Goal: Find specific page/section: Find specific page/section

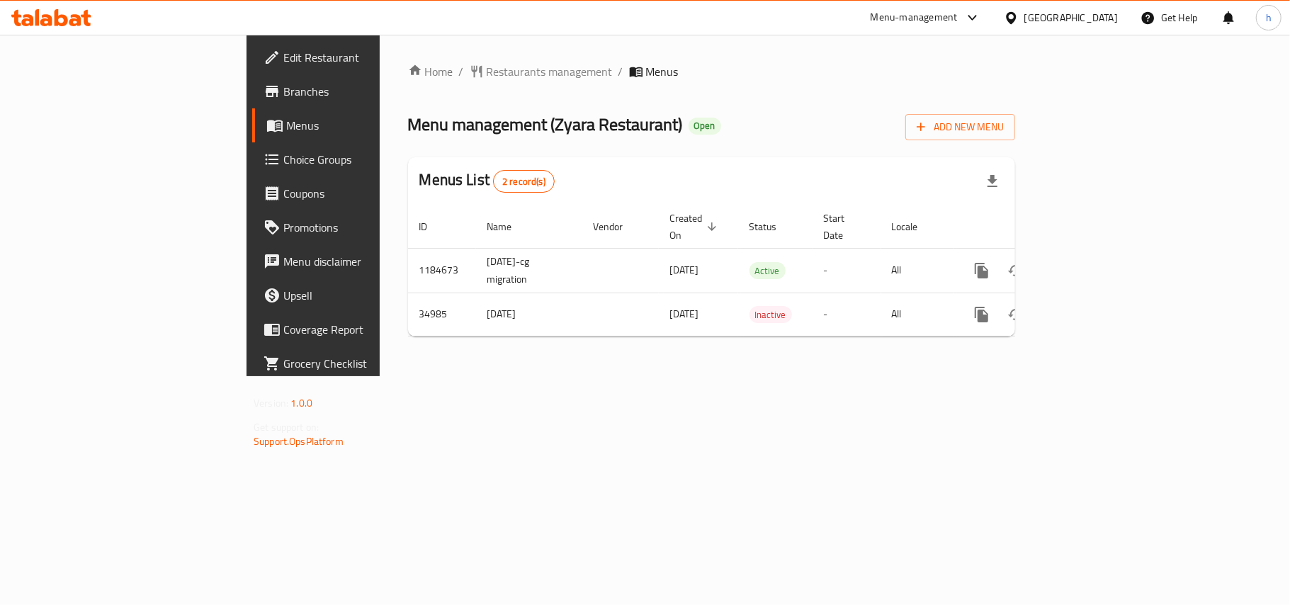
click at [1024, 26] on div at bounding box center [1014, 18] width 21 height 16
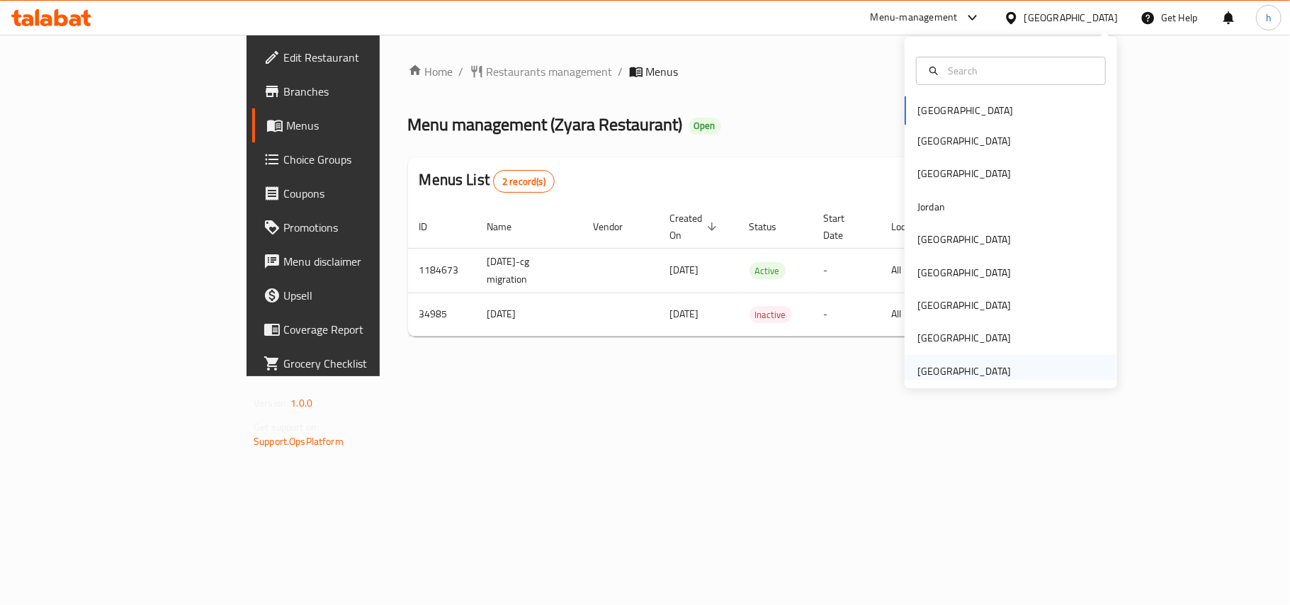
click at [1001, 361] on div "[GEOGRAPHIC_DATA]" at bounding box center [964, 371] width 116 height 33
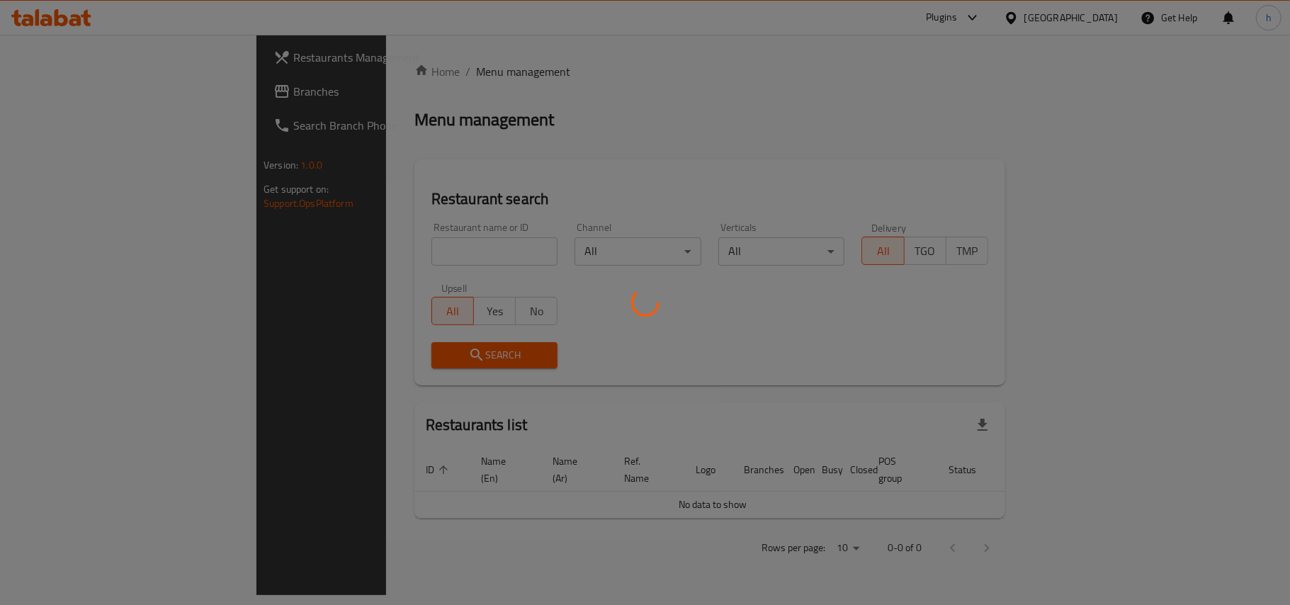
click at [52, 99] on div at bounding box center [645, 302] width 1290 height 605
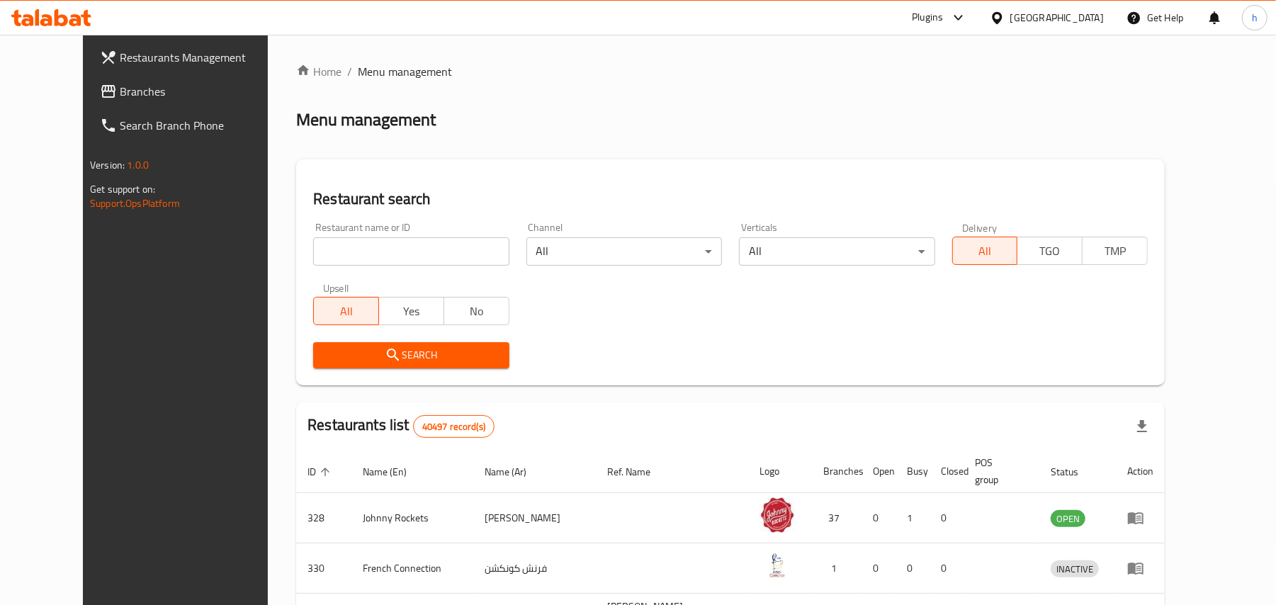
click at [120, 94] on span "Branches" at bounding box center [202, 91] width 165 height 17
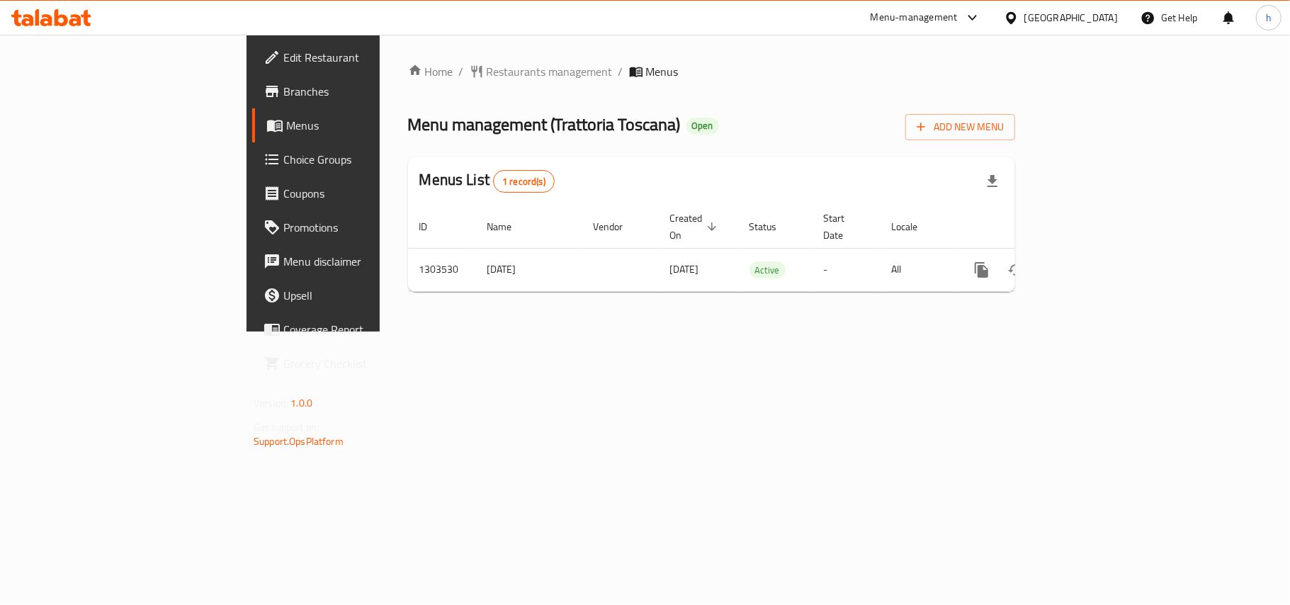
click at [476, 332] on div "Home / Restaurants management / Menus Menu management ( Trattoria [GEOGRAPHIC_D…" at bounding box center [712, 183] width 664 height 297
click at [487, 67] on span "Restaurants management" at bounding box center [550, 71] width 126 height 17
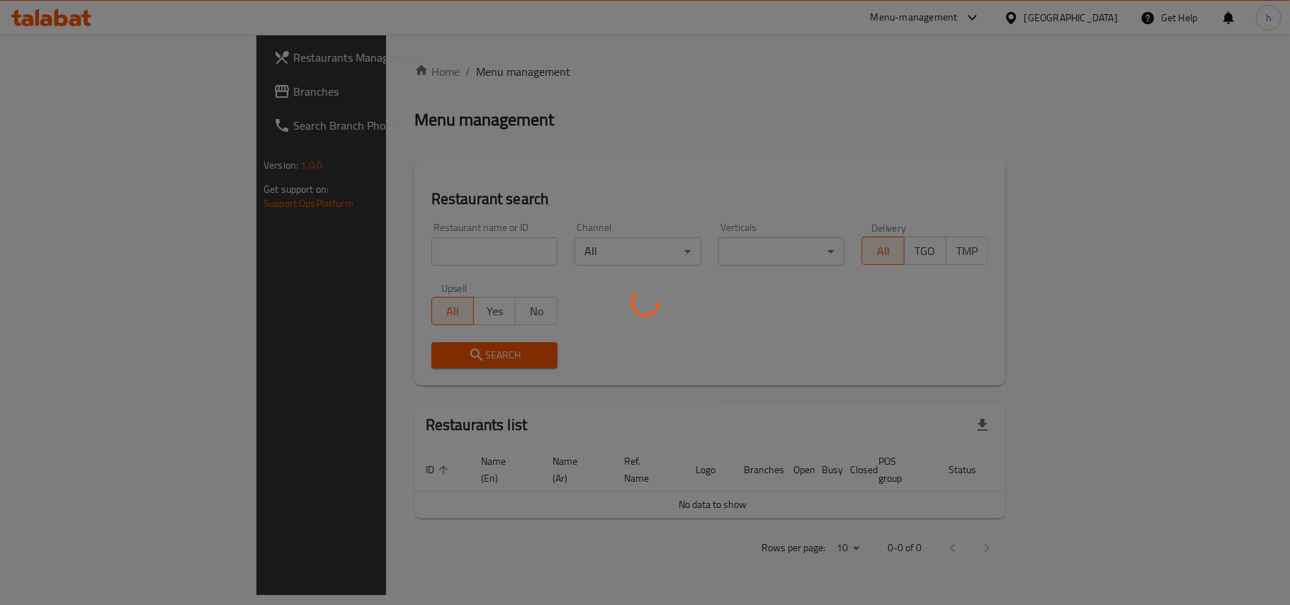
click at [60, 94] on div at bounding box center [645, 302] width 1290 height 605
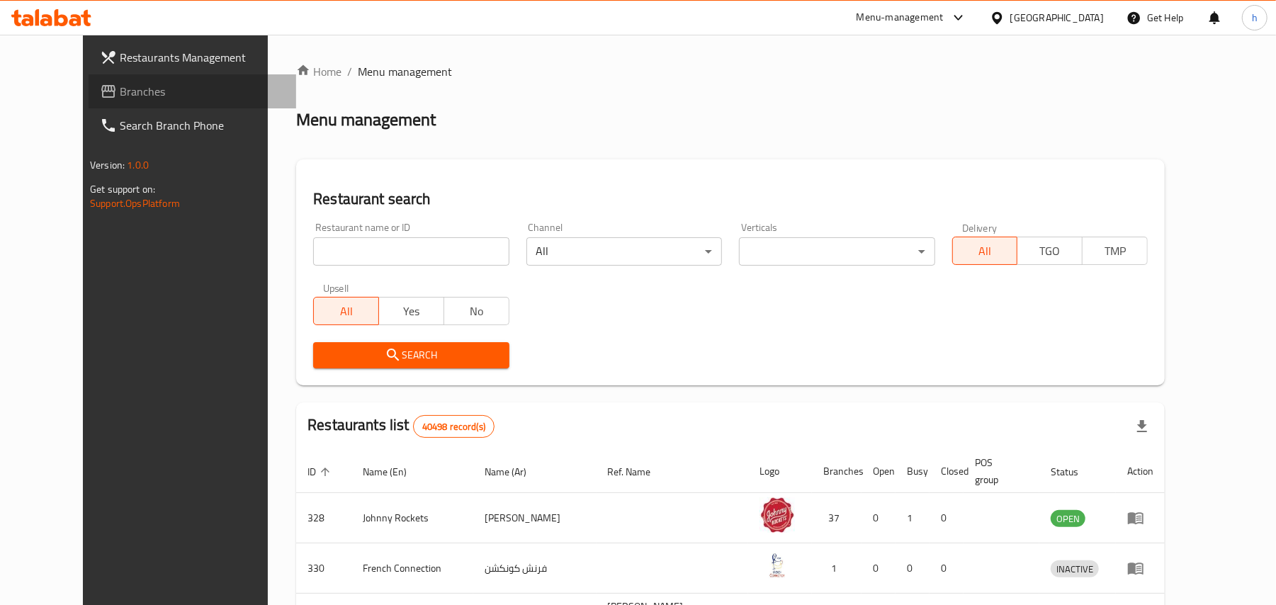
click at [120, 94] on span "Branches" at bounding box center [202, 91] width 165 height 17
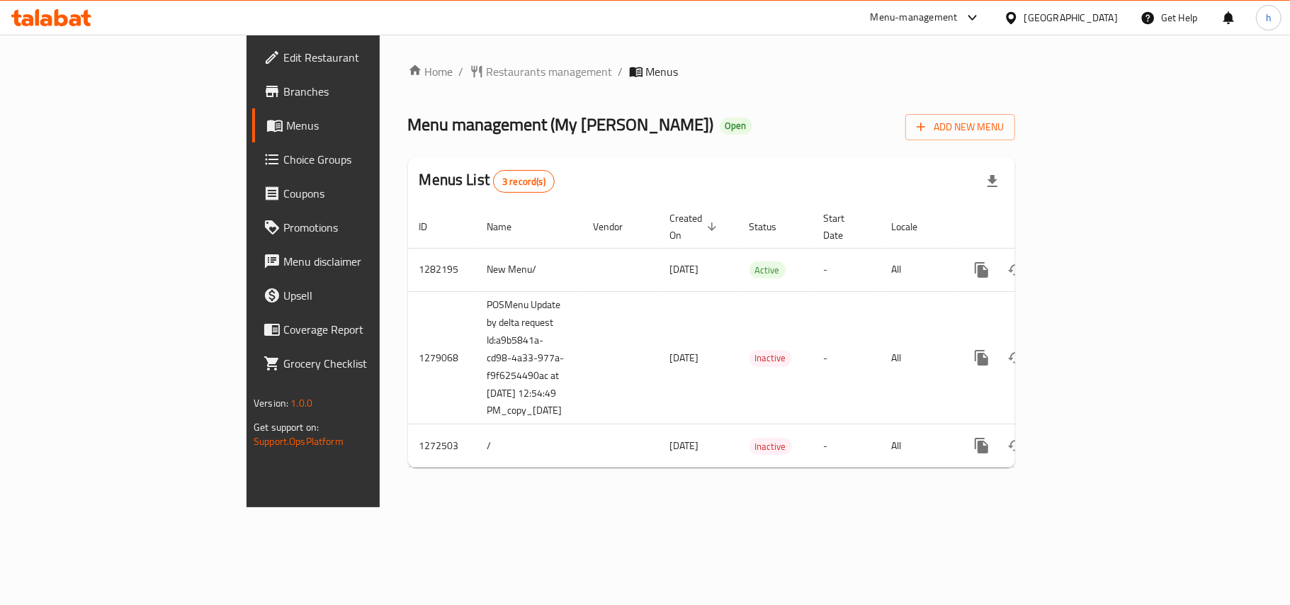
click at [1068, 20] on div "[GEOGRAPHIC_DATA]" at bounding box center [1071, 18] width 94 height 16
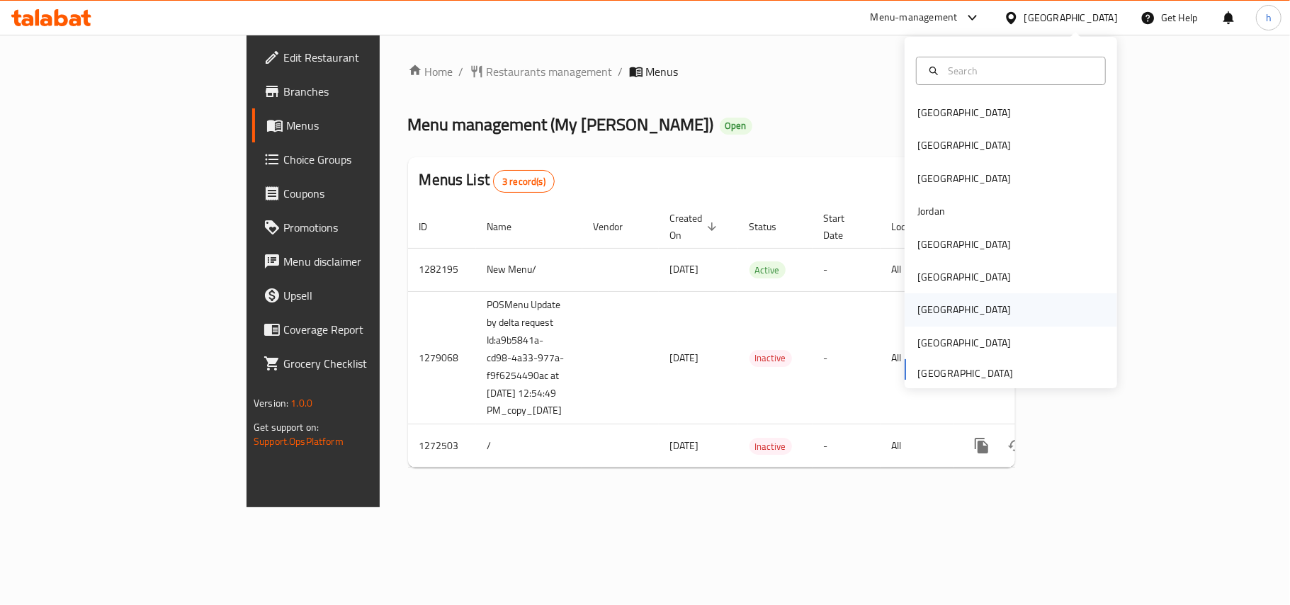
click at [919, 310] on div "Qatar" at bounding box center [964, 310] width 94 height 16
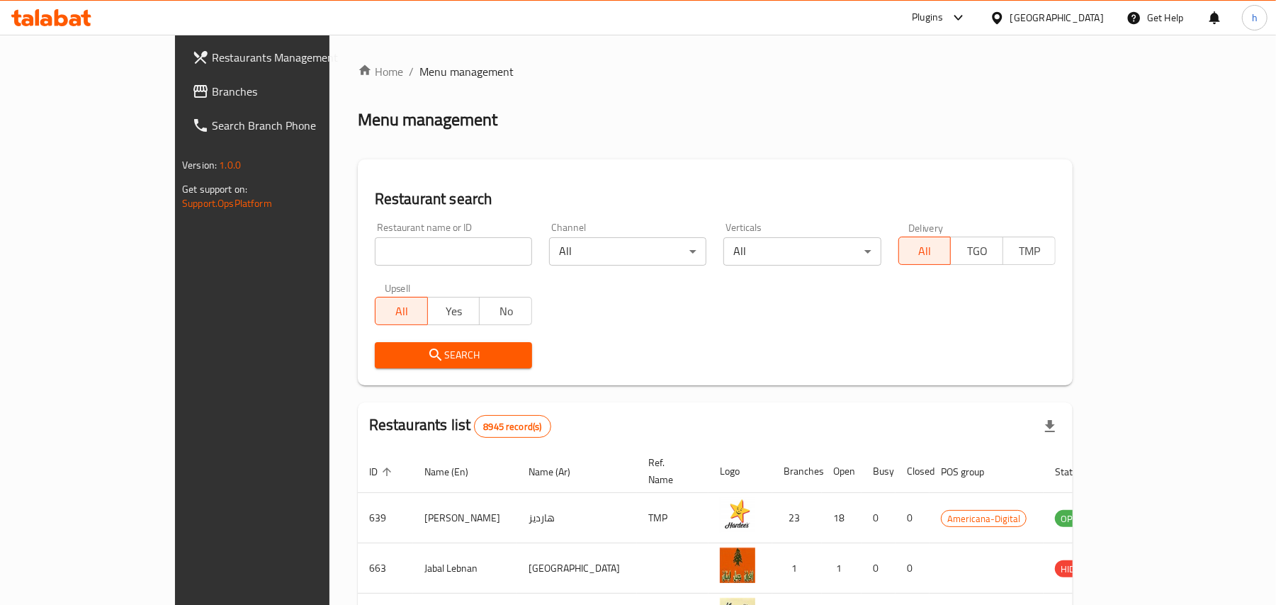
click at [212, 92] on span "Branches" at bounding box center [294, 91] width 165 height 17
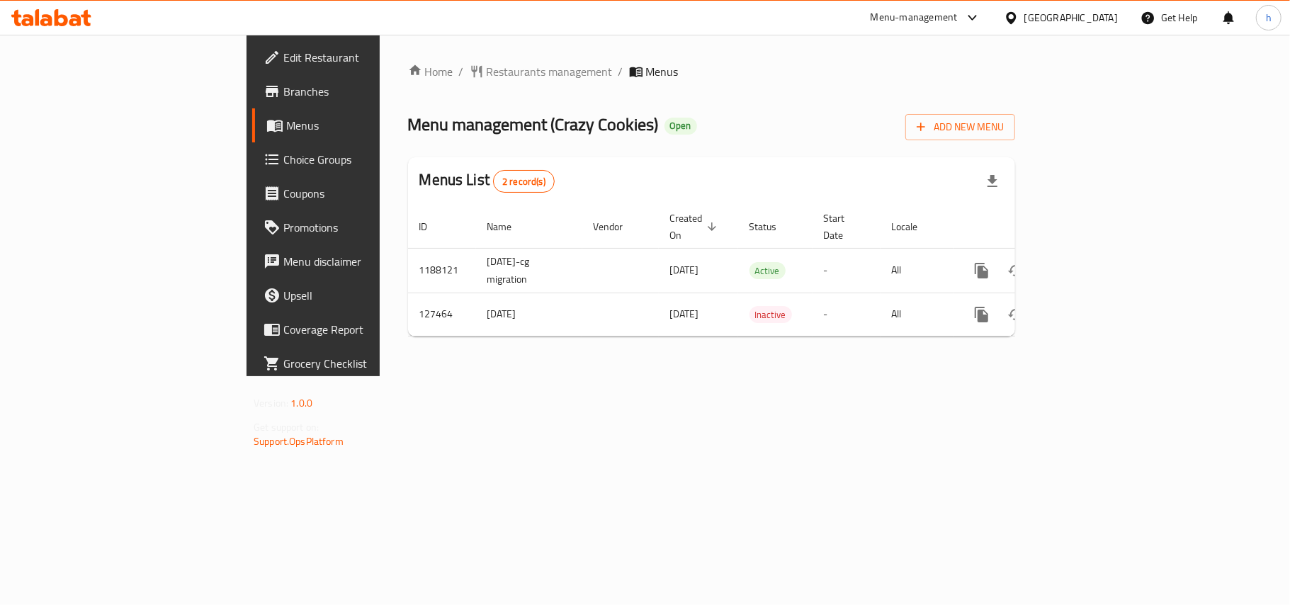
drag, startPoint x: 539, startPoint y: 387, endPoint x: 741, endPoint y: 406, distance: 202.8
click at [737, 376] on div "Home / Restaurants management / Menus Menu management ( Crazy Cookies ) Open Ad…" at bounding box center [712, 205] width 664 height 341
click at [1112, 15] on div "[GEOGRAPHIC_DATA]" at bounding box center [1071, 18] width 94 height 16
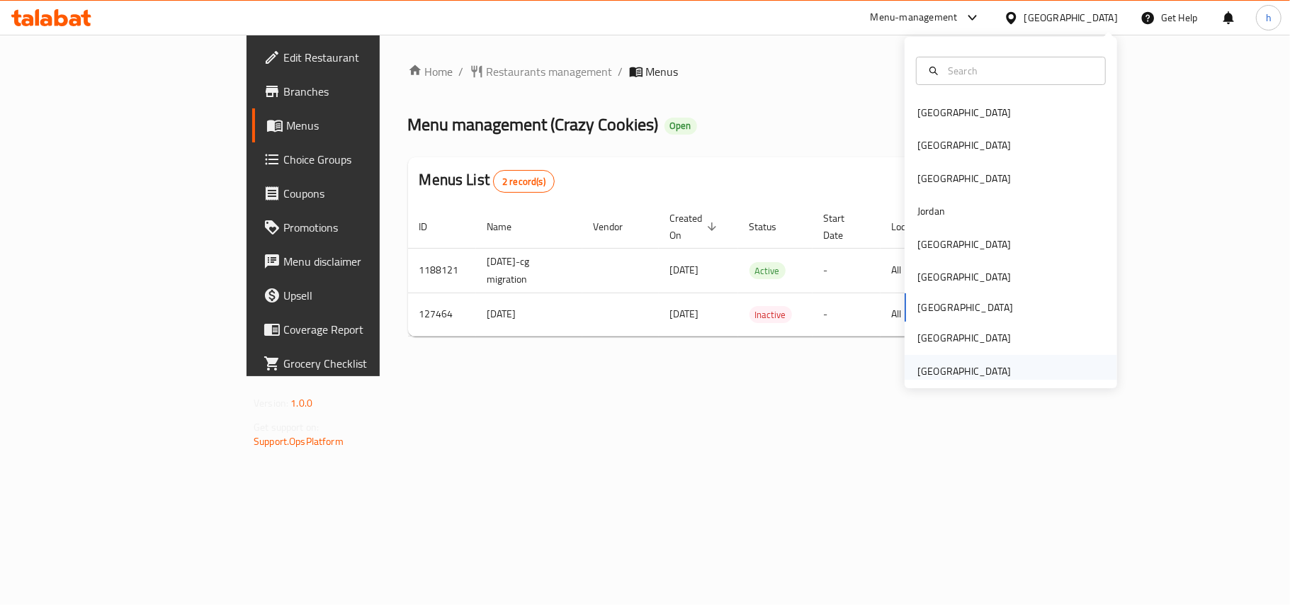
click at [947, 375] on div "[GEOGRAPHIC_DATA]" at bounding box center [964, 371] width 94 height 16
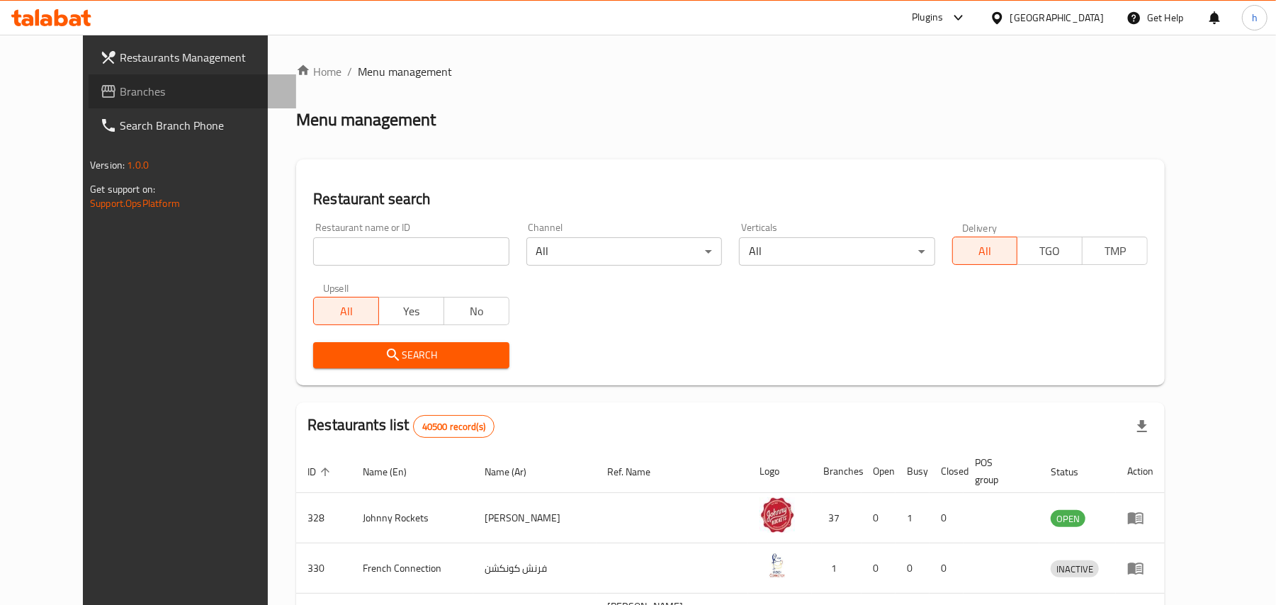
click at [120, 100] on span "Branches" at bounding box center [202, 91] width 165 height 17
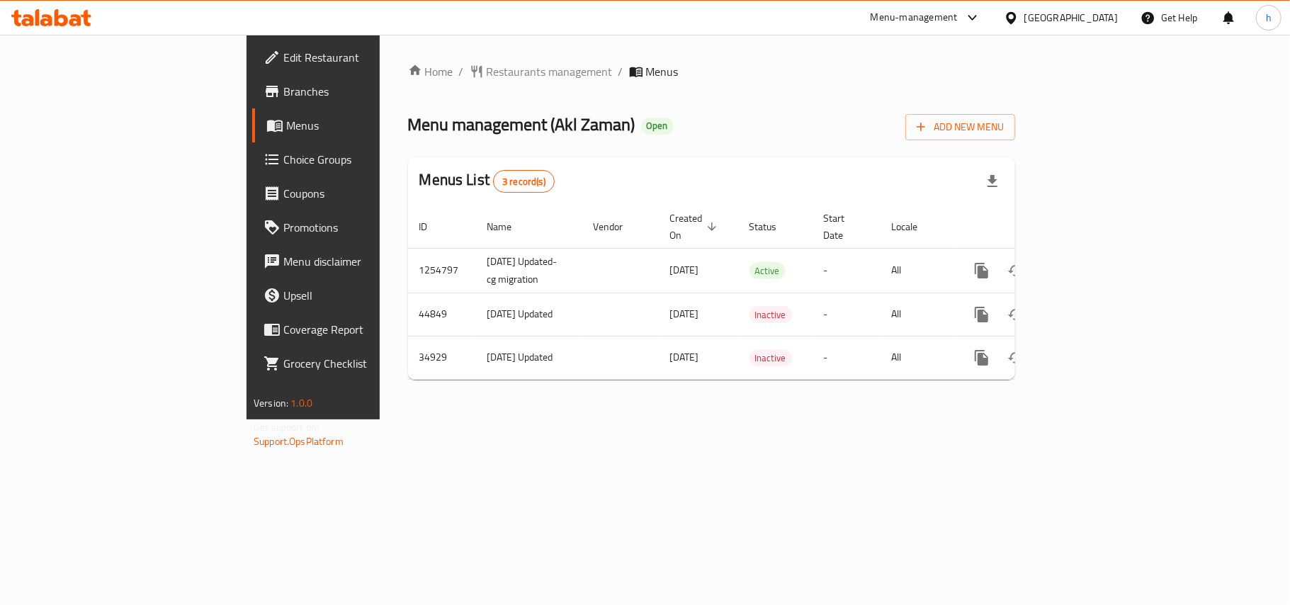
click at [1099, 26] on div "[GEOGRAPHIC_DATA]" at bounding box center [1071, 18] width 94 height 16
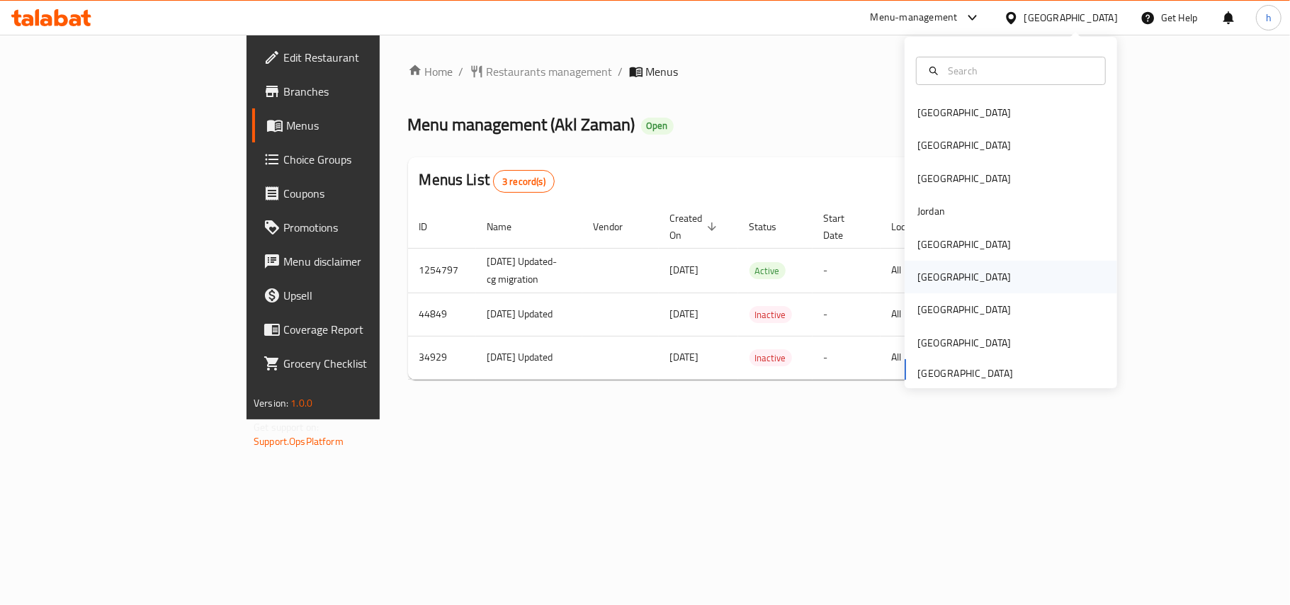
click at [935, 278] on div "[GEOGRAPHIC_DATA]" at bounding box center [964, 277] width 116 height 33
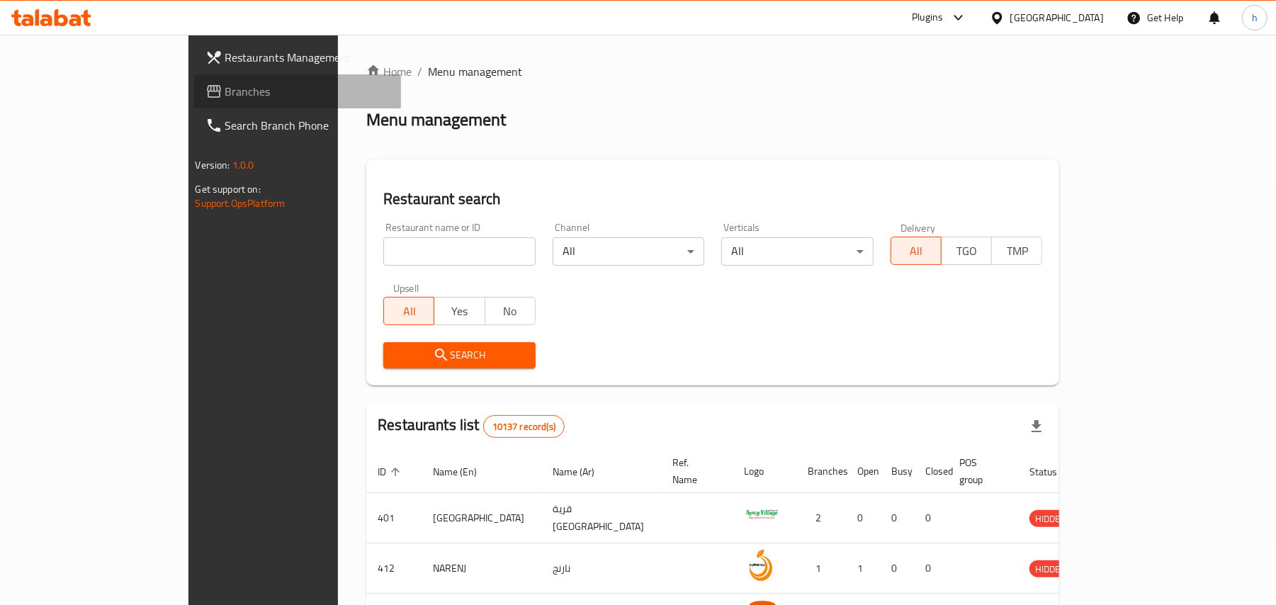
click at [225, 88] on span "Branches" at bounding box center [307, 91] width 165 height 17
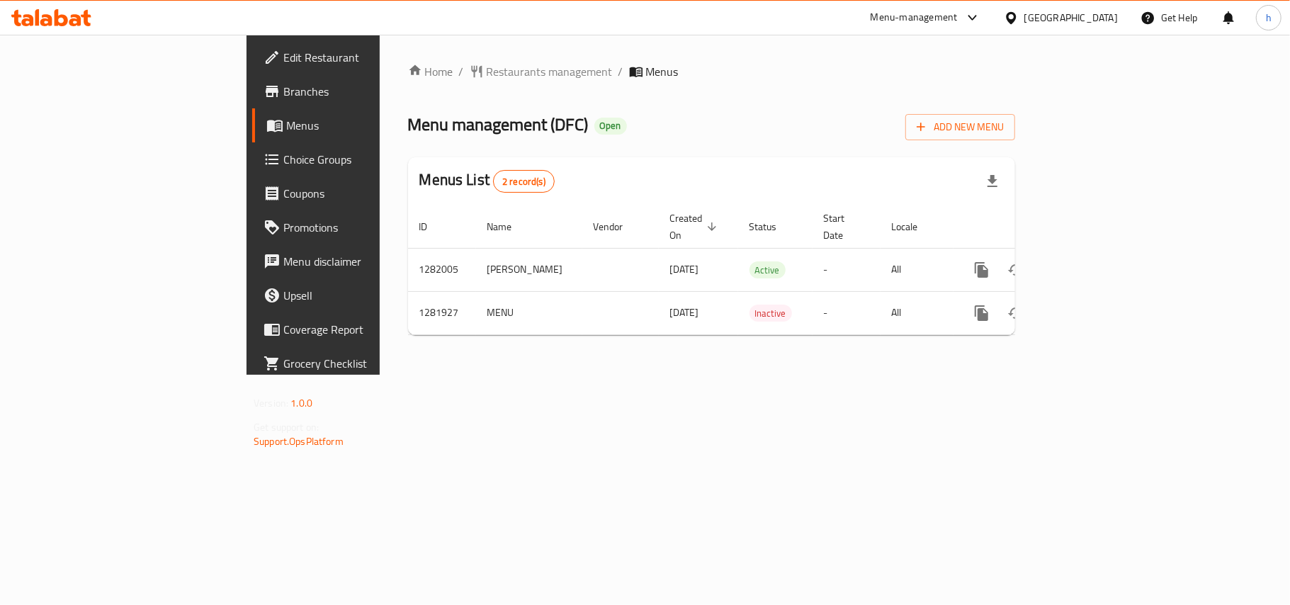
click at [452, 375] on div "Home / Restaurants management / Menus Menu management ( DFC ) Open Add New Menu…" at bounding box center [712, 205] width 664 height 340
click at [1106, 11] on div "[GEOGRAPHIC_DATA]" at bounding box center [1071, 18] width 94 height 16
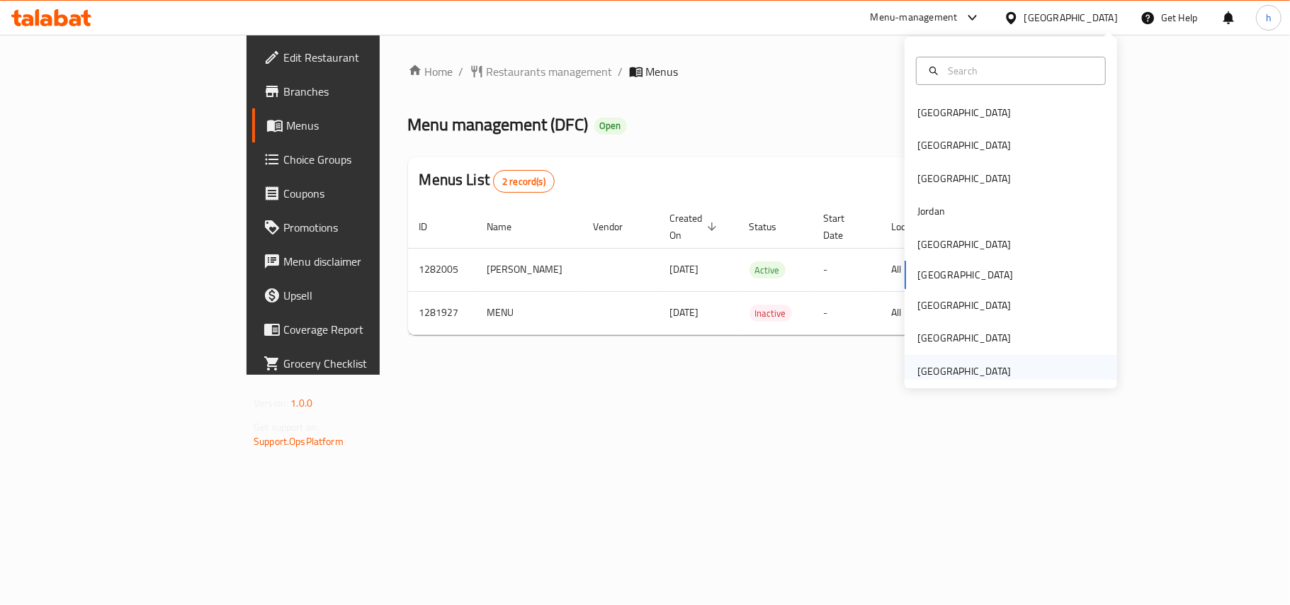
click at [993, 375] on div "[GEOGRAPHIC_DATA]" at bounding box center [964, 371] width 94 height 16
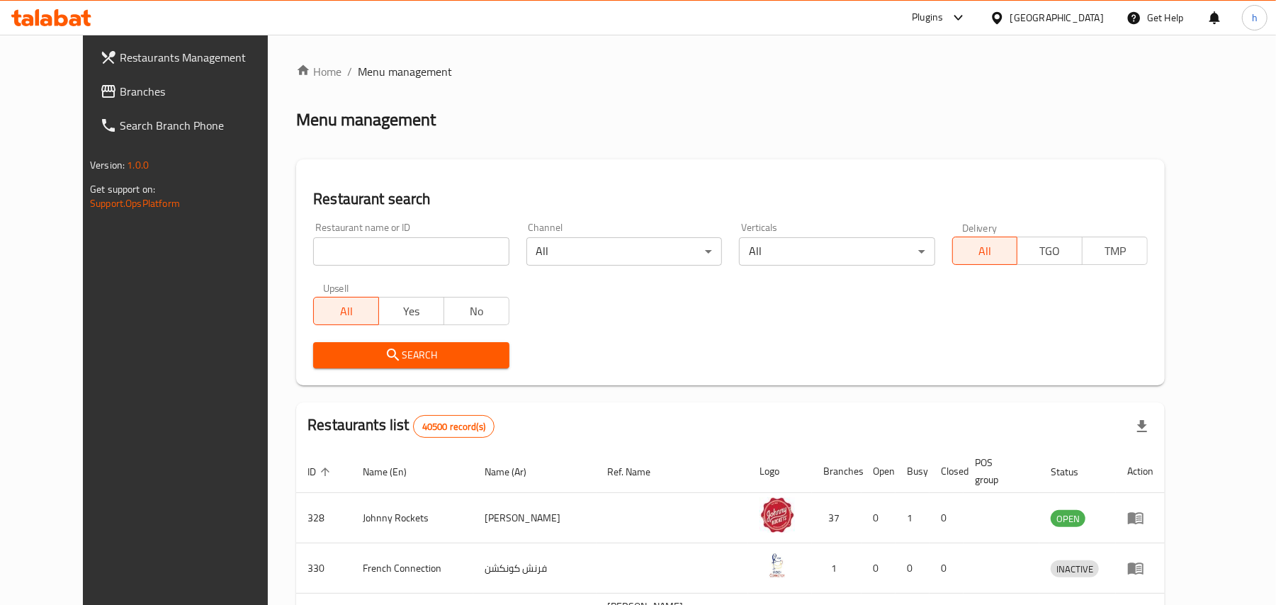
click at [89, 74] on link "Branches" at bounding box center [193, 91] width 208 height 34
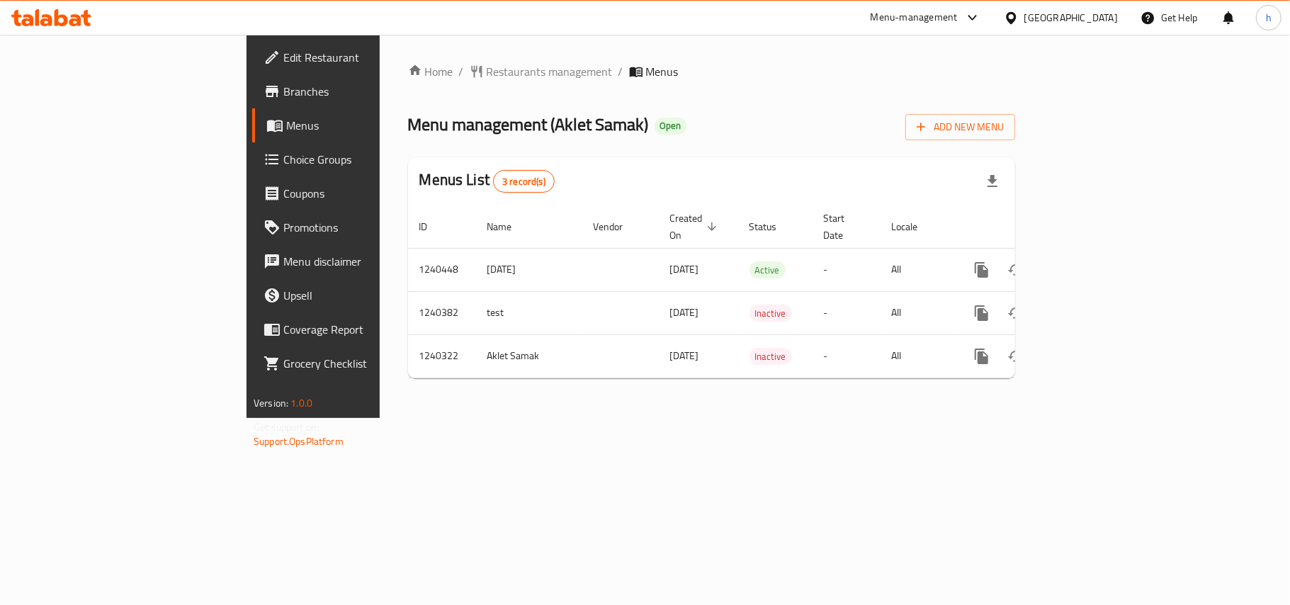
click at [1055, 21] on div "[GEOGRAPHIC_DATA]" at bounding box center [1071, 18] width 94 height 16
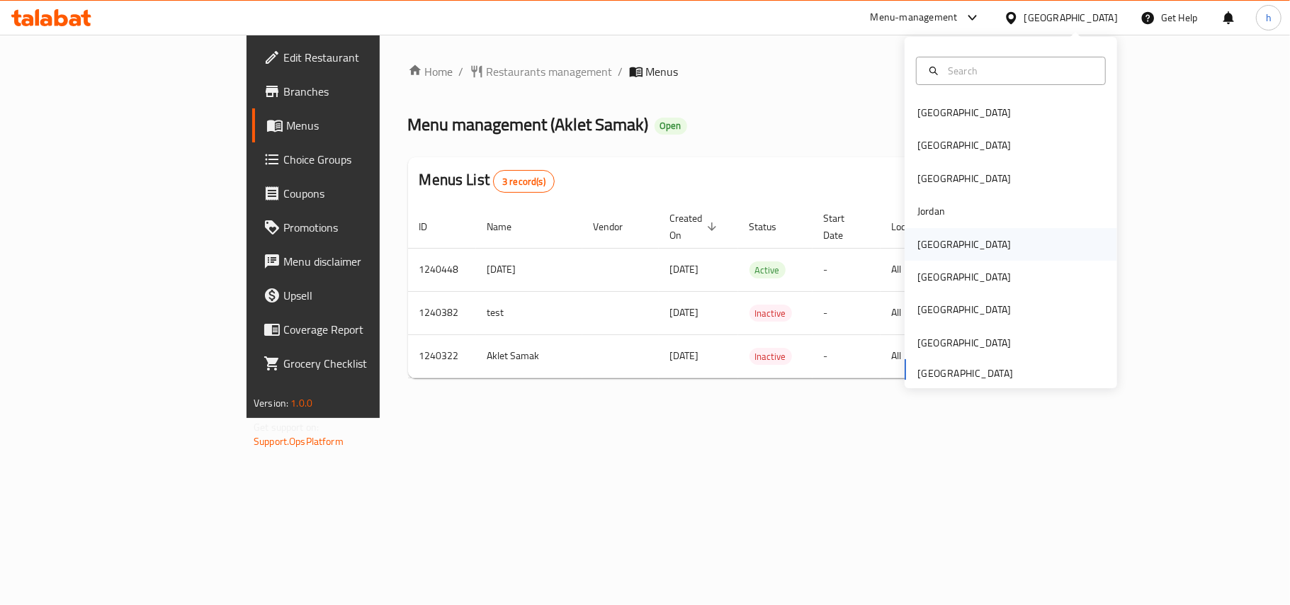
click at [925, 241] on div "[GEOGRAPHIC_DATA]" at bounding box center [964, 245] width 94 height 16
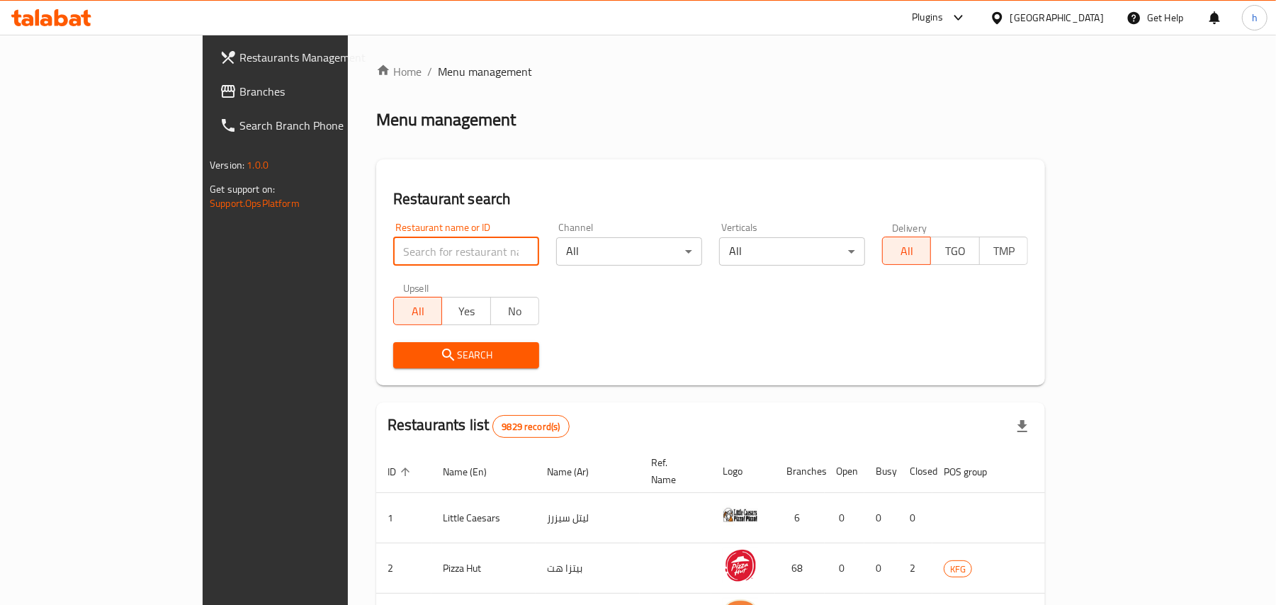
click at [393, 244] on input "search" at bounding box center [466, 251] width 146 height 28
paste input "710283"
type input "710283"
click at [239, 89] on span "Branches" at bounding box center [321, 91] width 165 height 17
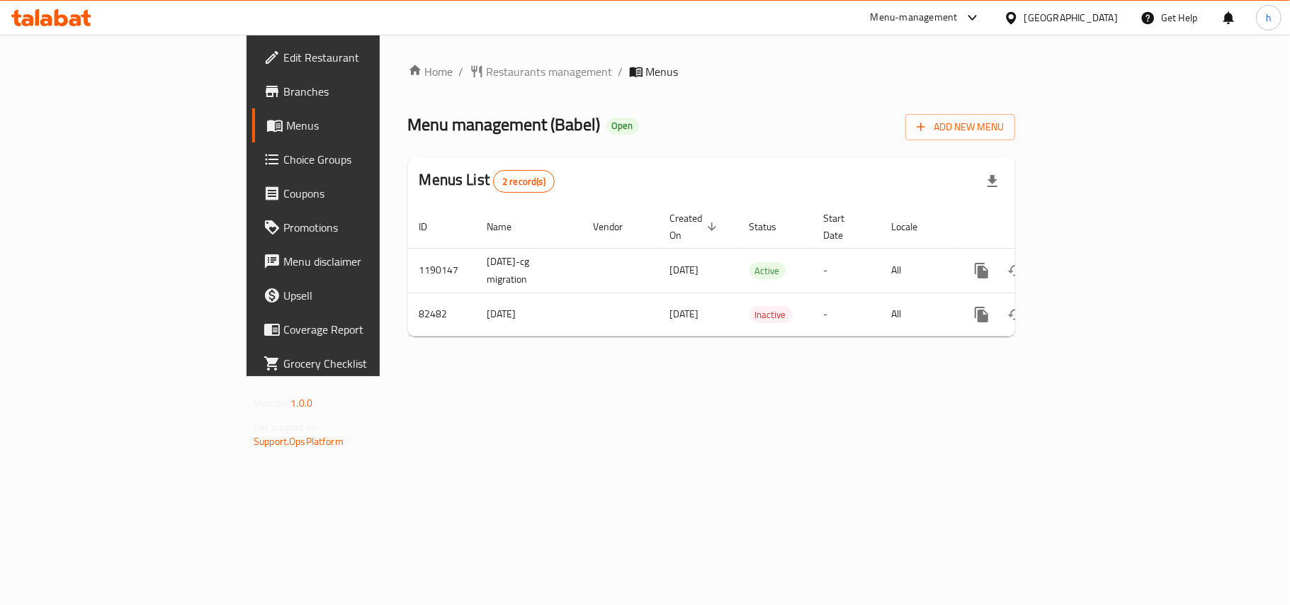
click at [1088, 17] on div "[GEOGRAPHIC_DATA]" at bounding box center [1071, 18] width 94 height 16
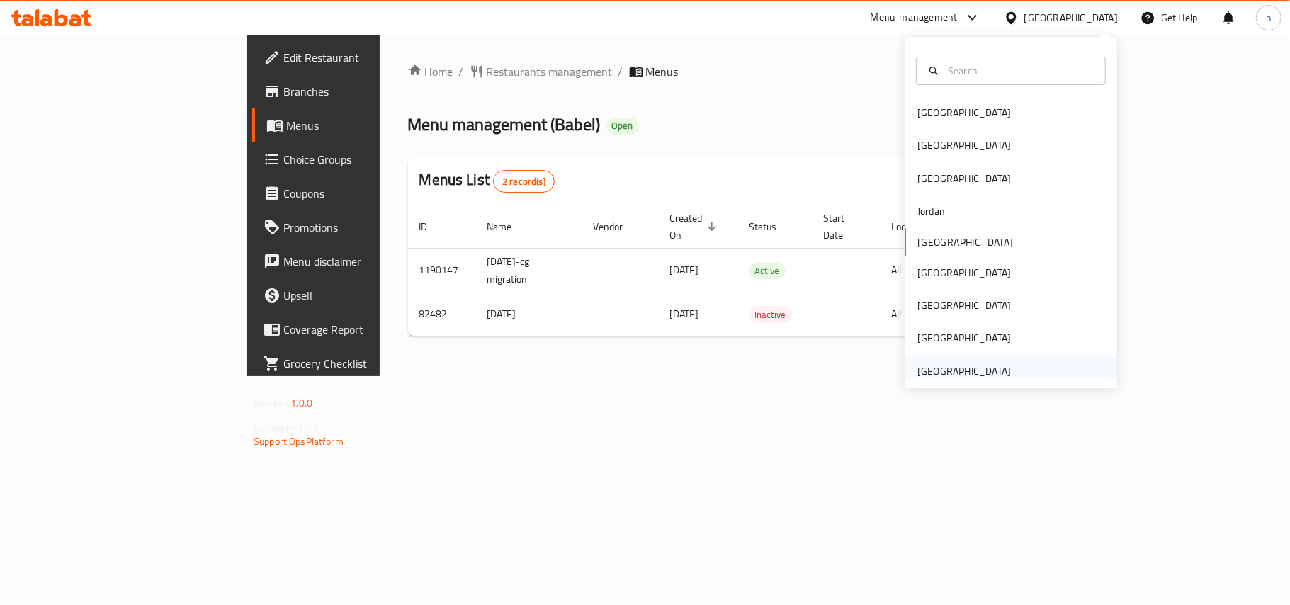
click at [947, 367] on div "[GEOGRAPHIC_DATA]" at bounding box center [964, 371] width 94 height 16
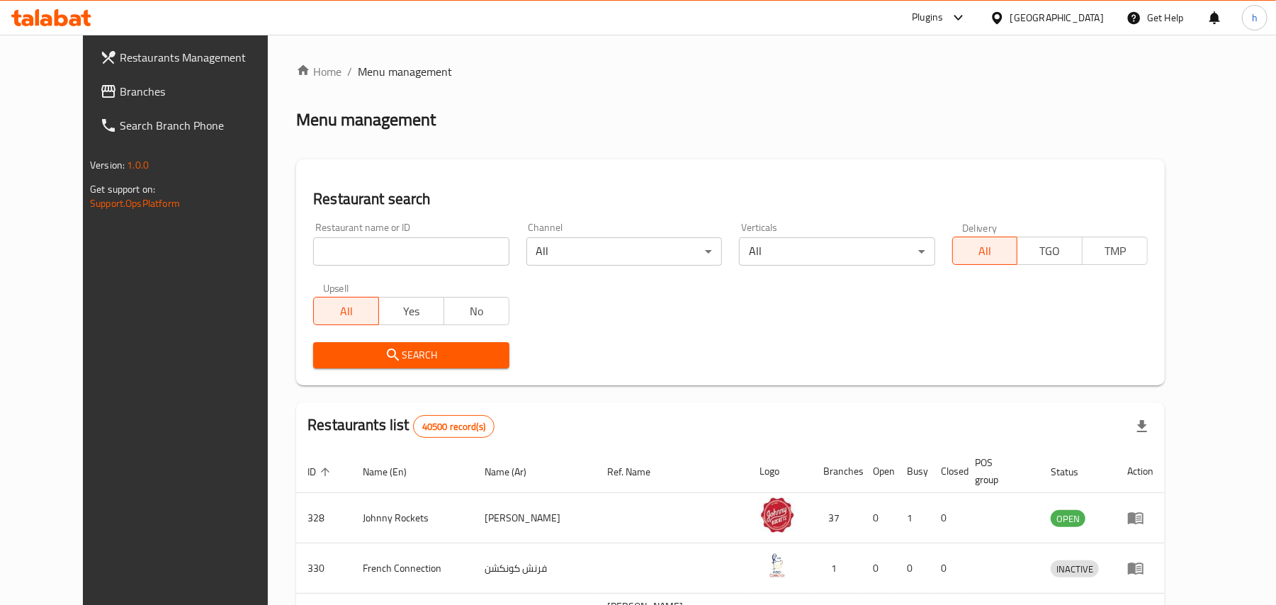
click at [120, 86] on span "Branches" at bounding box center [202, 91] width 165 height 17
